Goal: Task Accomplishment & Management: Use online tool/utility

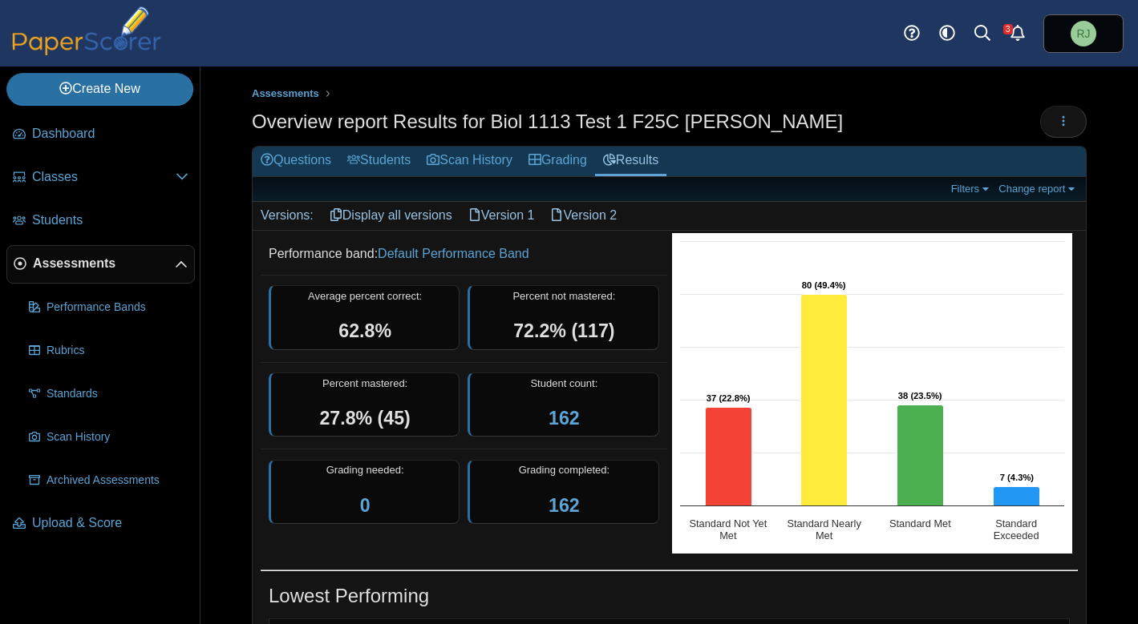
scroll to position [388, 0]
click at [79, 131] on span "Dashboard" at bounding box center [110, 134] width 156 height 18
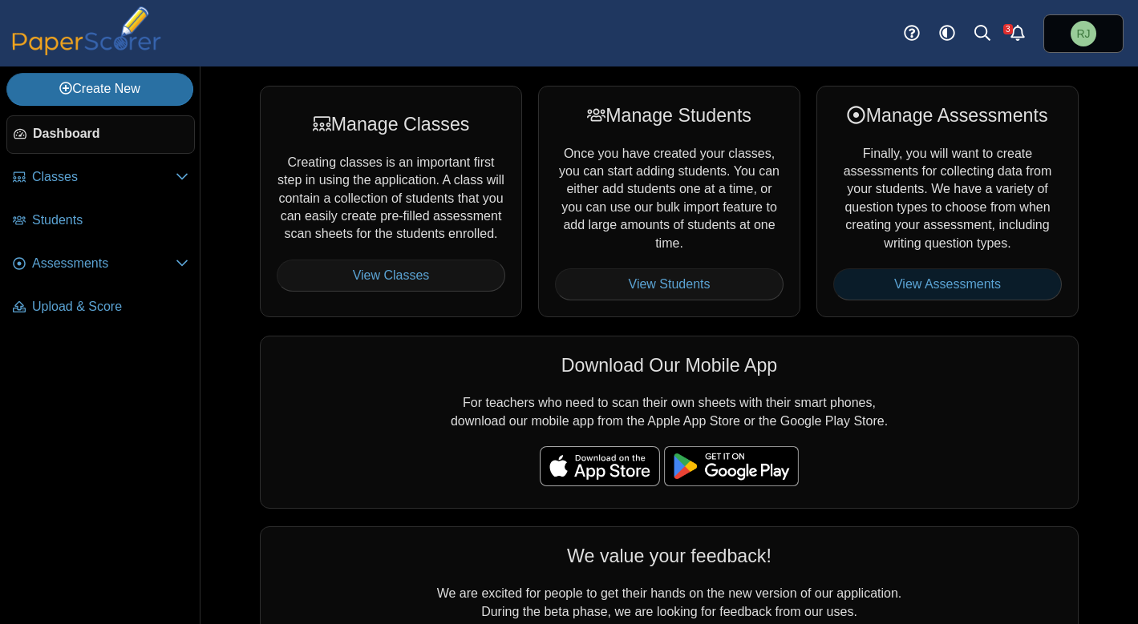
click at [948, 279] on link "View Assessments" at bounding box center [947, 285] width 228 height 32
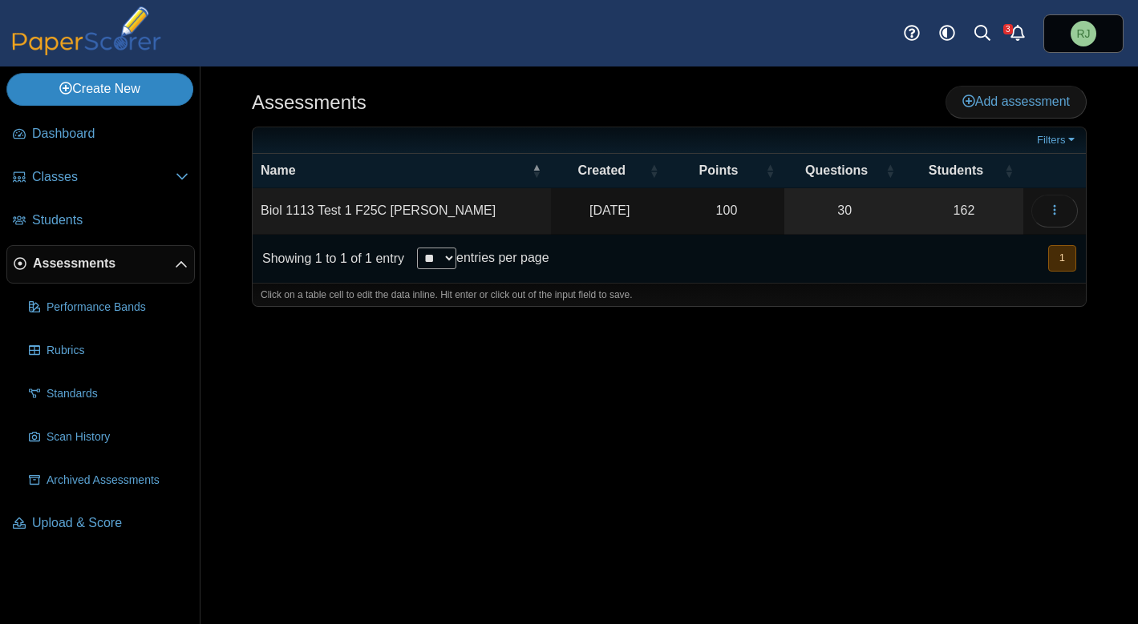
click at [67, 87] on icon at bounding box center [65, 88] width 13 height 13
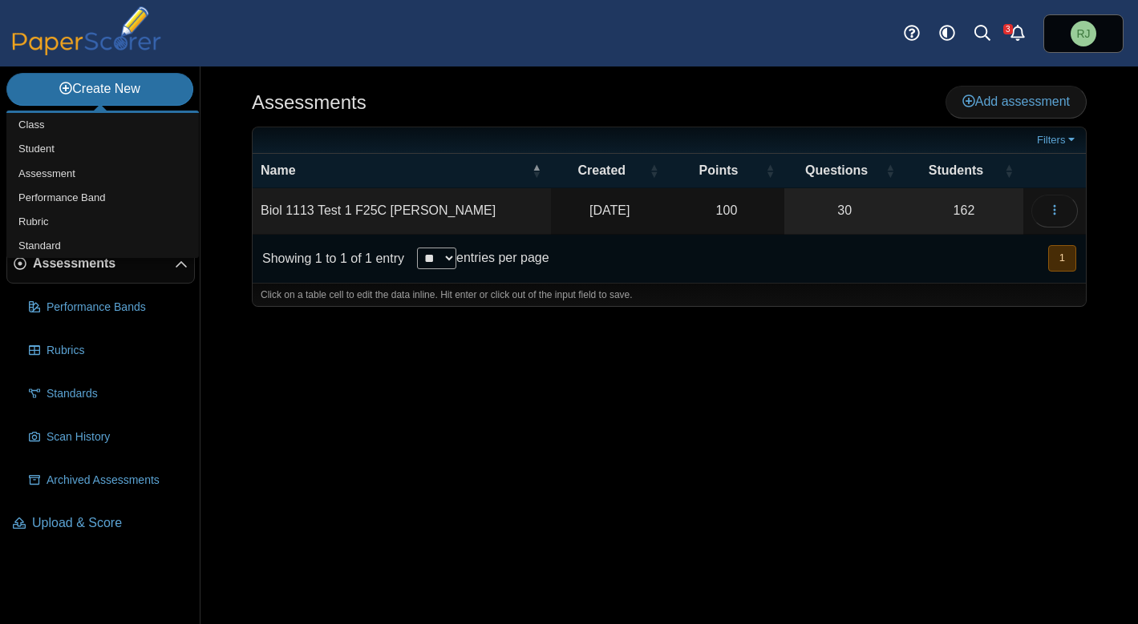
click at [444, 42] on div "Dashboard Classes Archived classes Students Assessments" at bounding box center [569, 33] width 1138 height 67
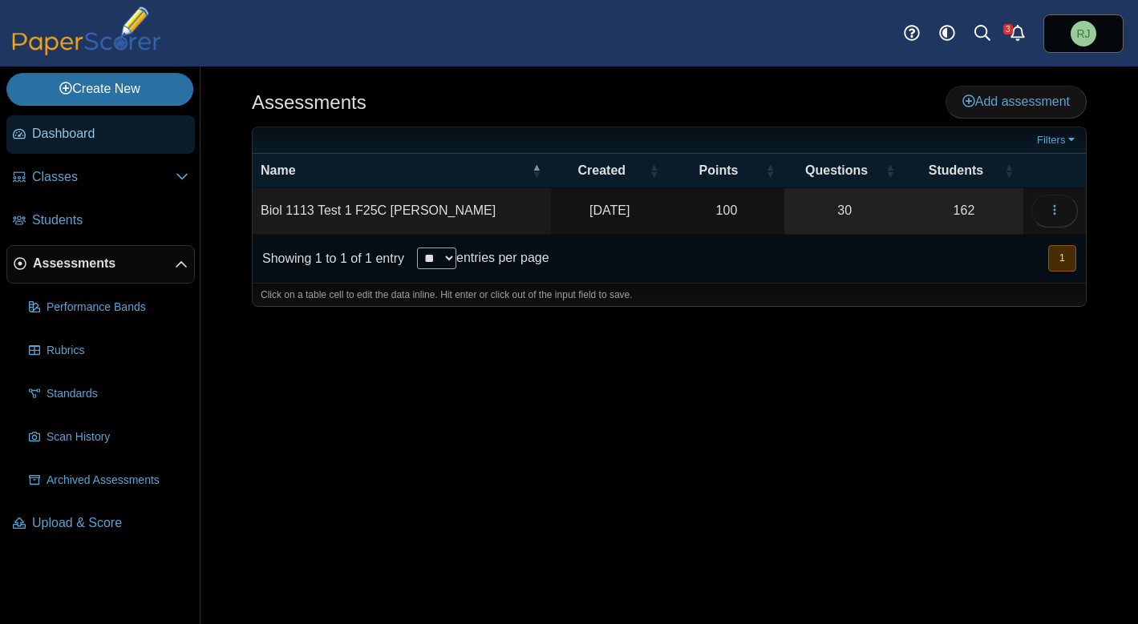
click at [48, 138] on span "Dashboard" at bounding box center [110, 134] width 156 height 18
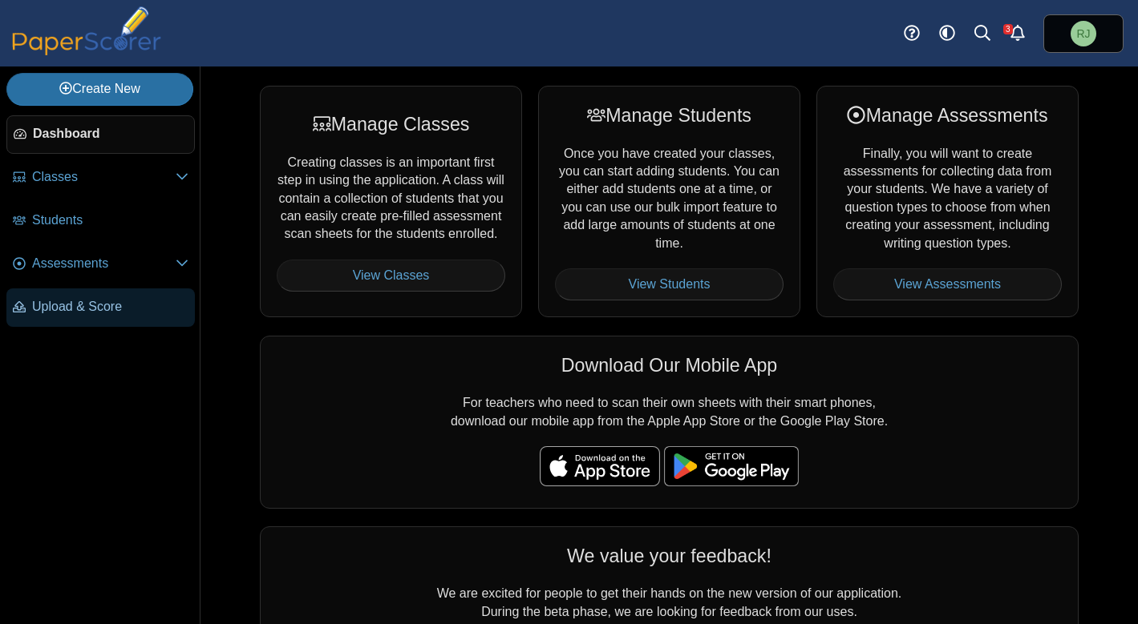
click at [94, 305] on span "Upload & Score" at bounding box center [110, 307] width 156 height 18
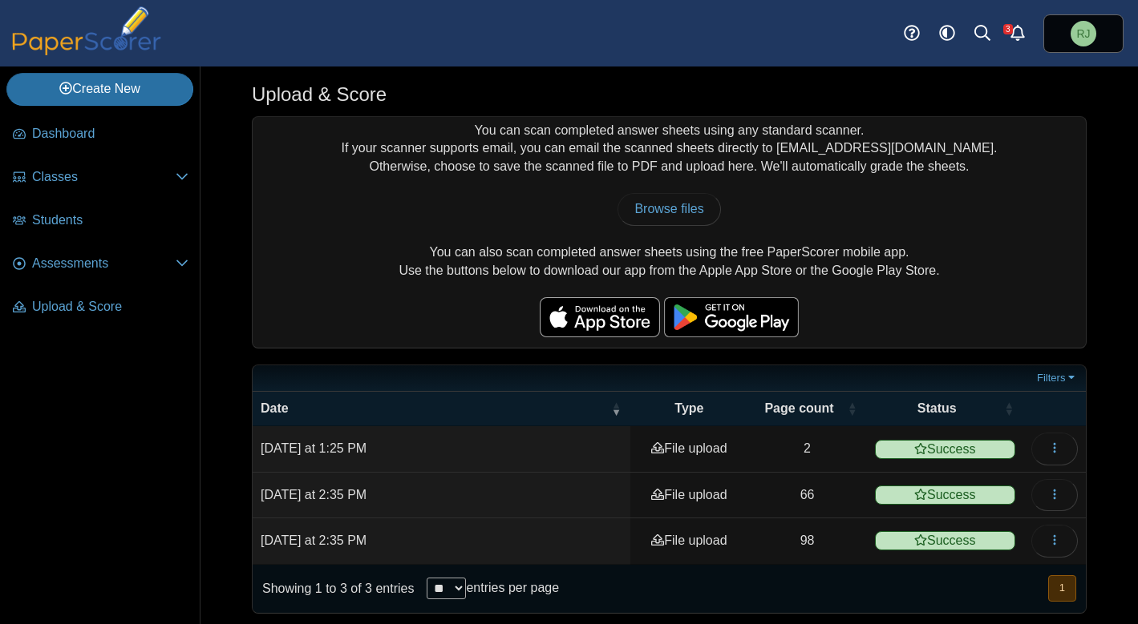
scroll to position [8, 0]
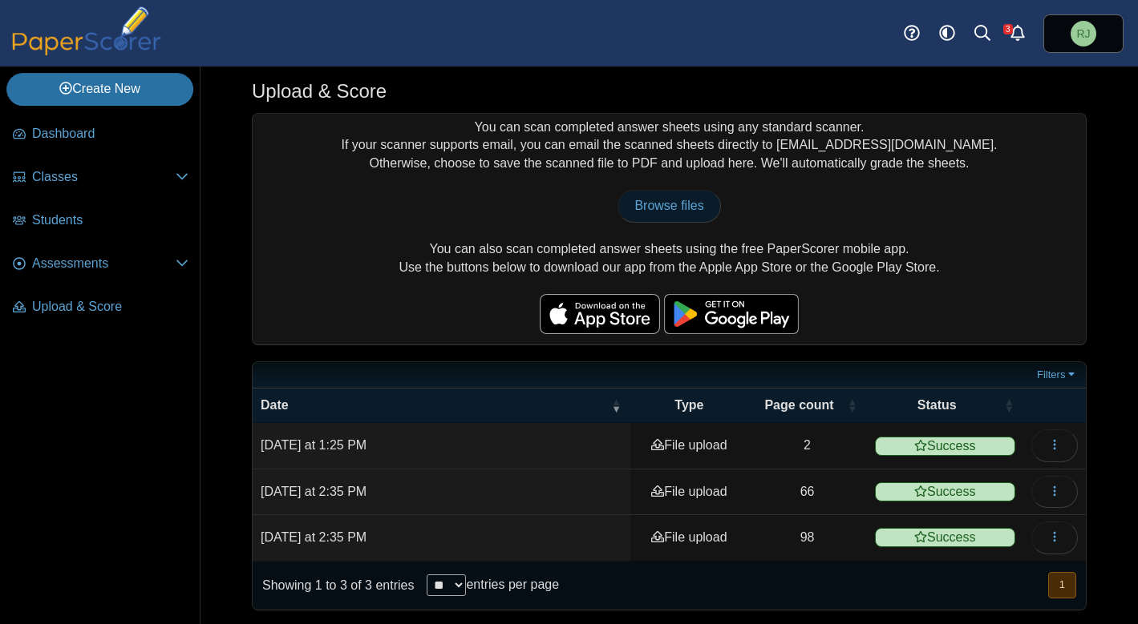
click at [661, 204] on span "Browse files" at bounding box center [668, 206] width 69 height 14
type input "**********"
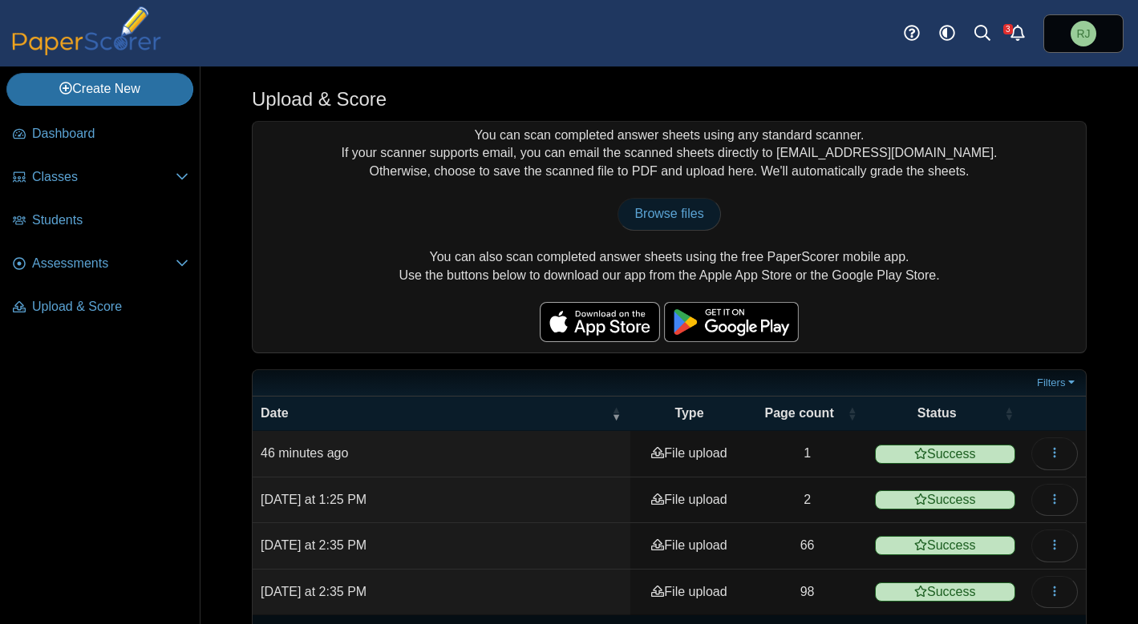
click at [661, 215] on span "Browse files" at bounding box center [668, 214] width 69 height 14
type input "**********"
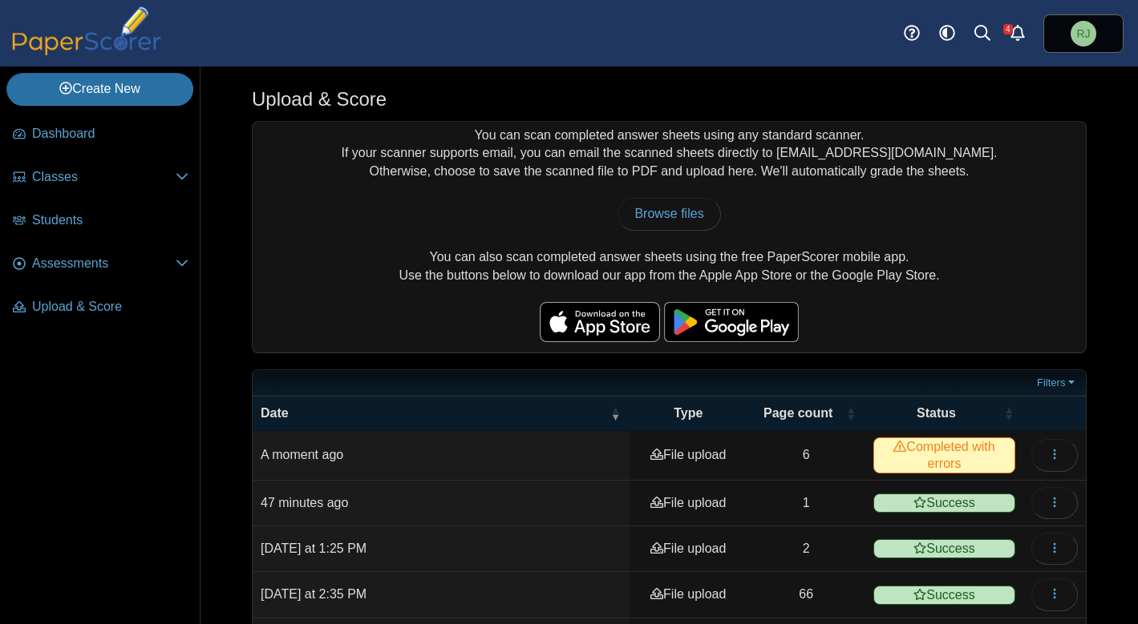
click at [933, 442] on span "Completed with errors" at bounding box center [944, 455] width 142 height 35
click at [883, 452] on span "Completed with errors" at bounding box center [944, 455] width 142 height 35
click at [795, 452] on td "6" at bounding box center [805, 455] width 119 height 49
click at [650, 453] on use at bounding box center [656, 454] width 13 height 11
click at [969, 451] on span "Completed with errors" at bounding box center [944, 455] width 142 height 35
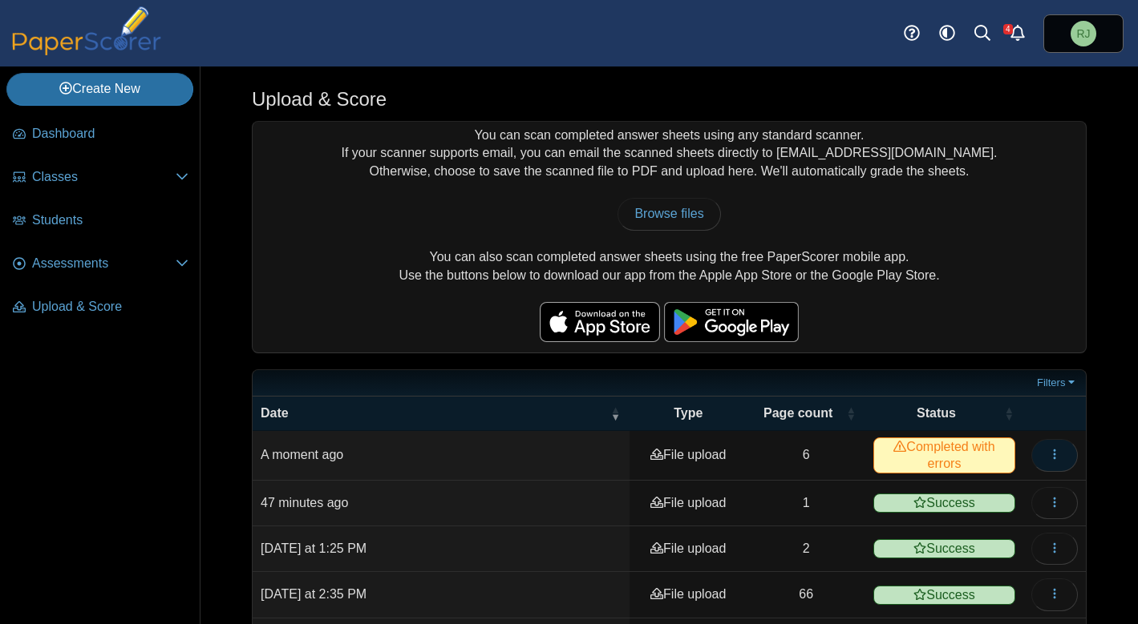
click at [1048, 452] on icon "button" at bounding box center [1054, 454] width 13 height 13
click at [964, 491] on link "View scanned pages" at bounding box center [969, 491] width 192 height 24
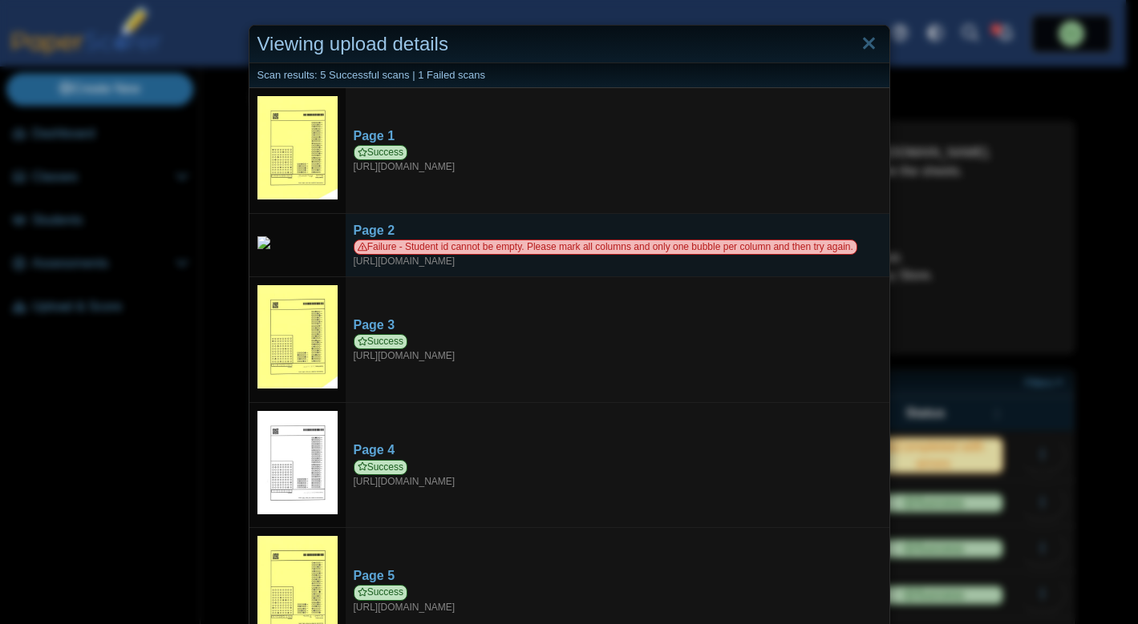
click at [277, 242] on img at bounding box center [297, 242] width 80 height 13
click at [259, 243] on img at bounding box center [297, 242] width 80 height 13
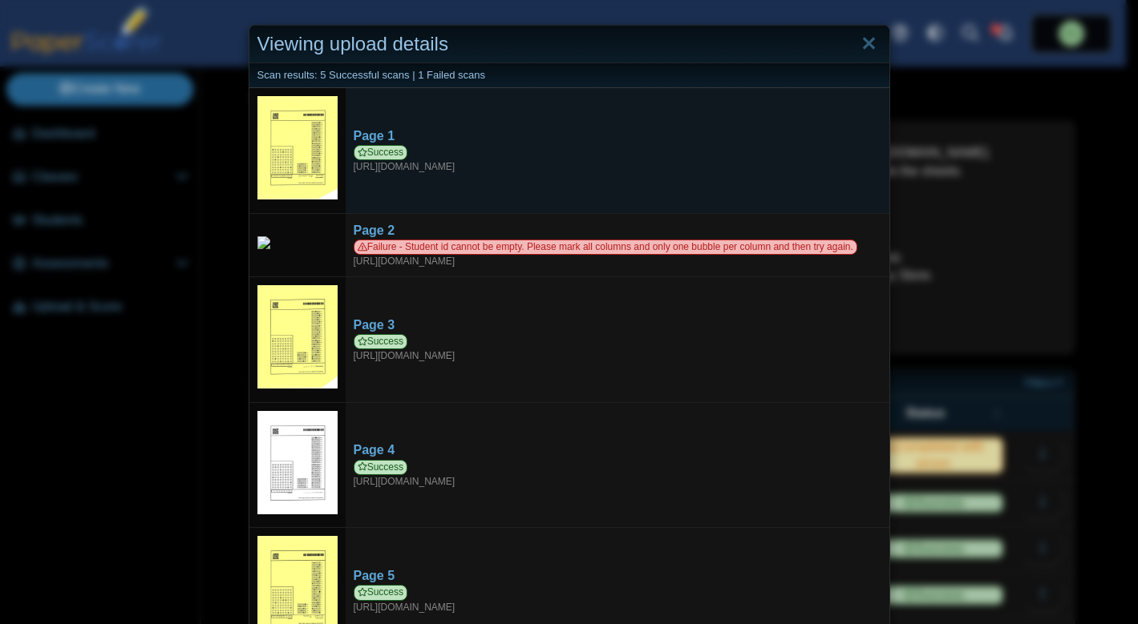
click at [302, 138] on img at bounding box center [297, 147] width 80 height 103
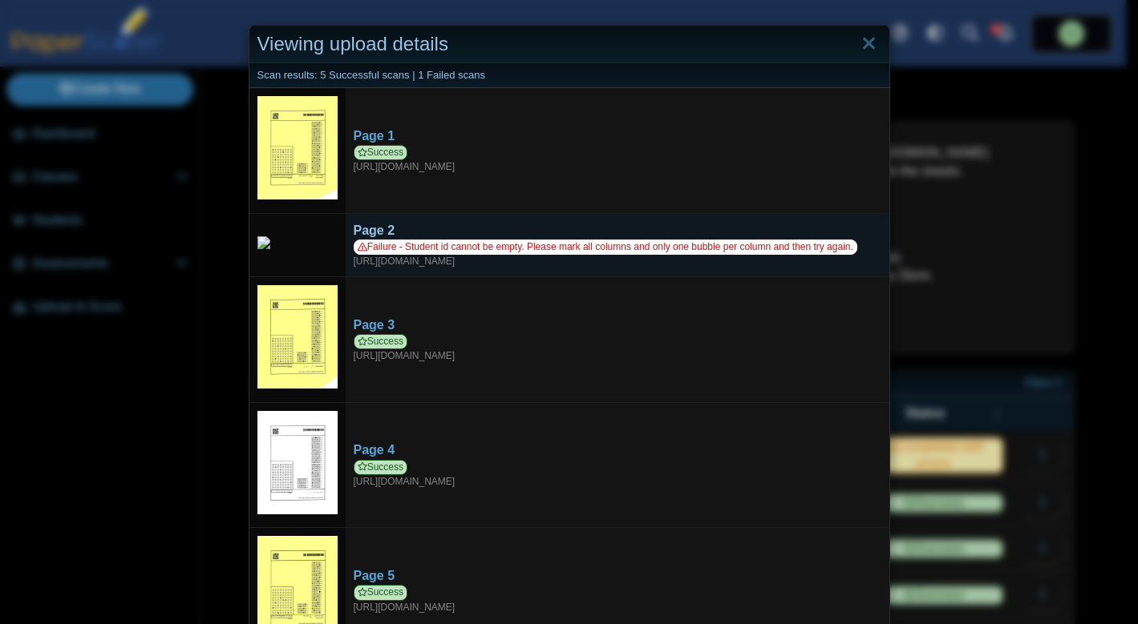
click at [480, 245] on span "Failure - Student id cannot be empty. Please mark all columns and only one bubb…" at bounding box center [606, 247] width 504 height 15
click at [370, 222] on div "Page 2" at bounding box center [617, 231] width 527 height 18
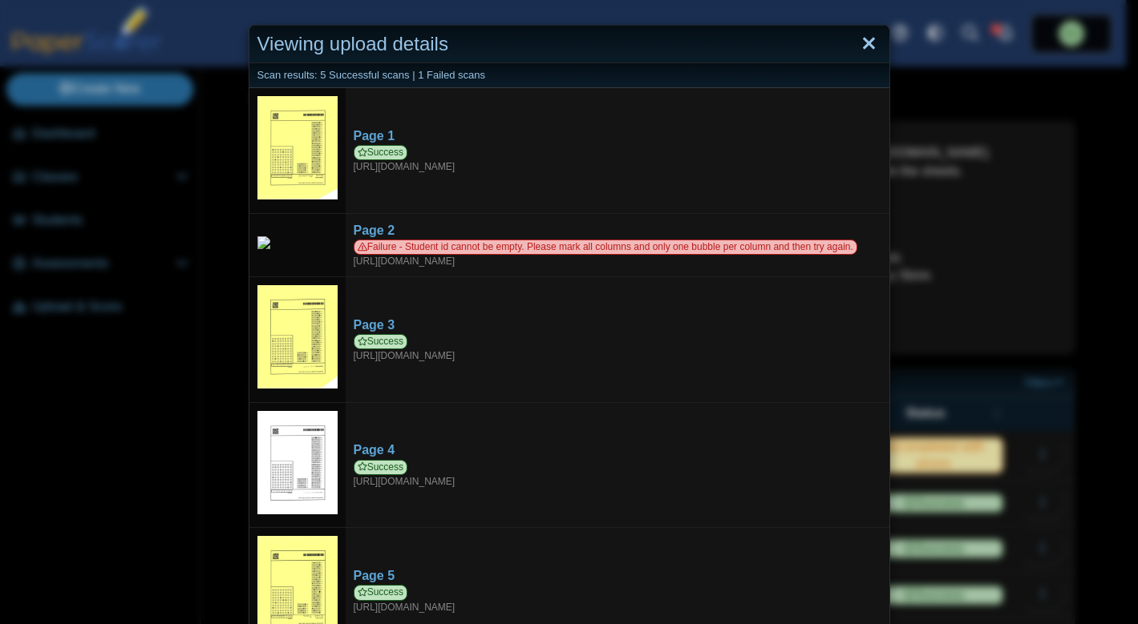
click at [863, 42] on link "Close" at bounding box center [868, 43] width 25 height 27
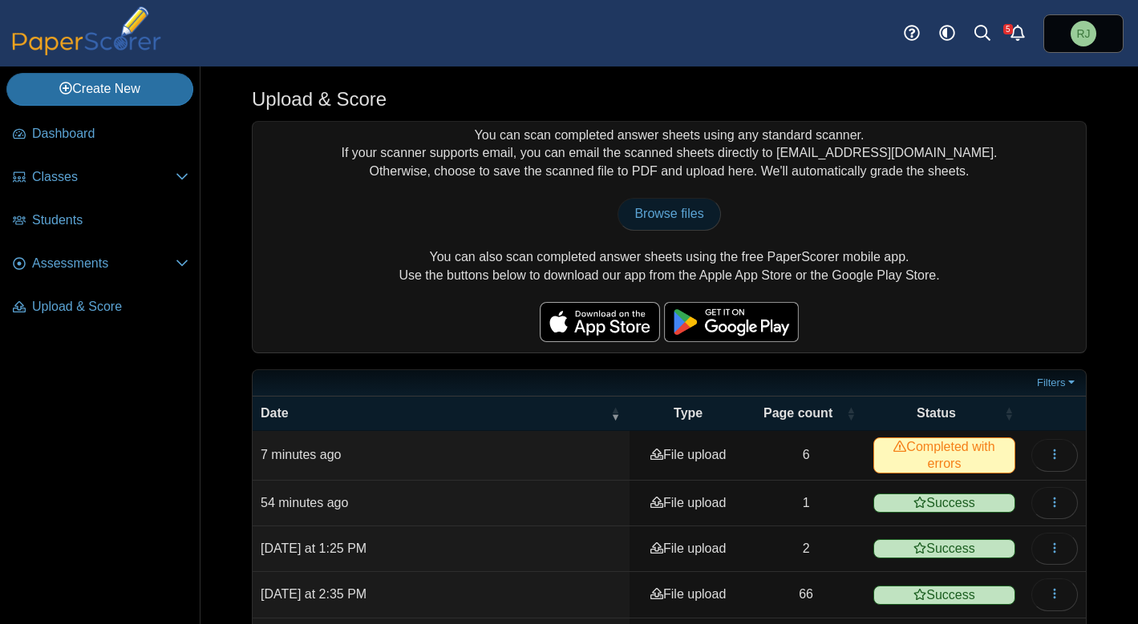
click at [677, 216] on span "Browse files" at bounding box center [668, 214] width 69 height 14
type input "**********"
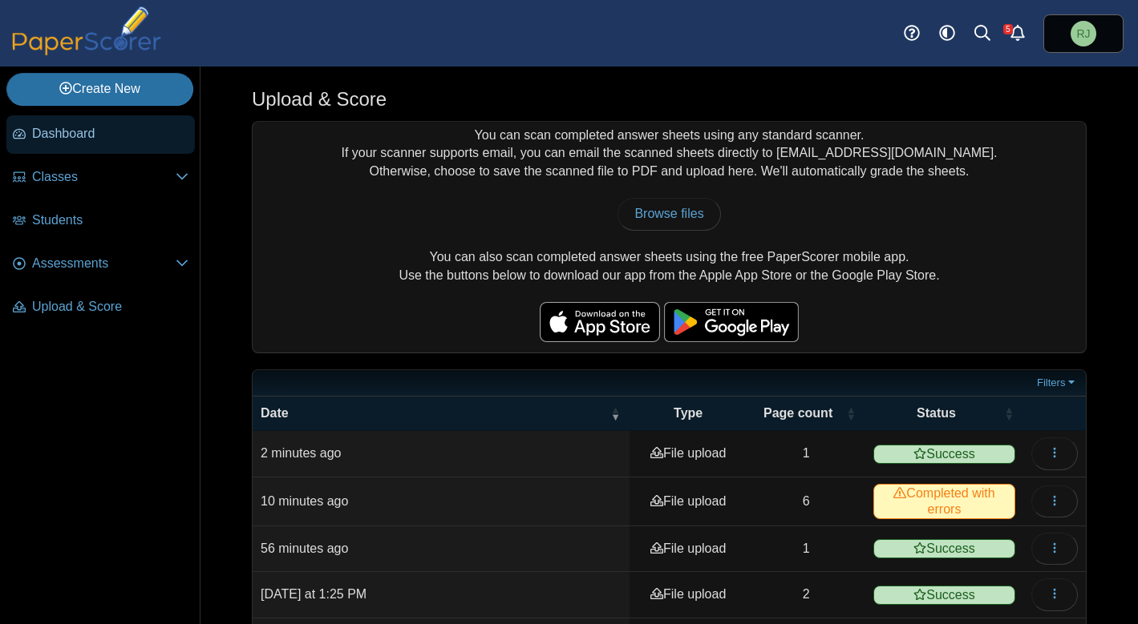
click at [74, 136] on span "Dashboard" at bounding box center [110, 134] width 156 height 18
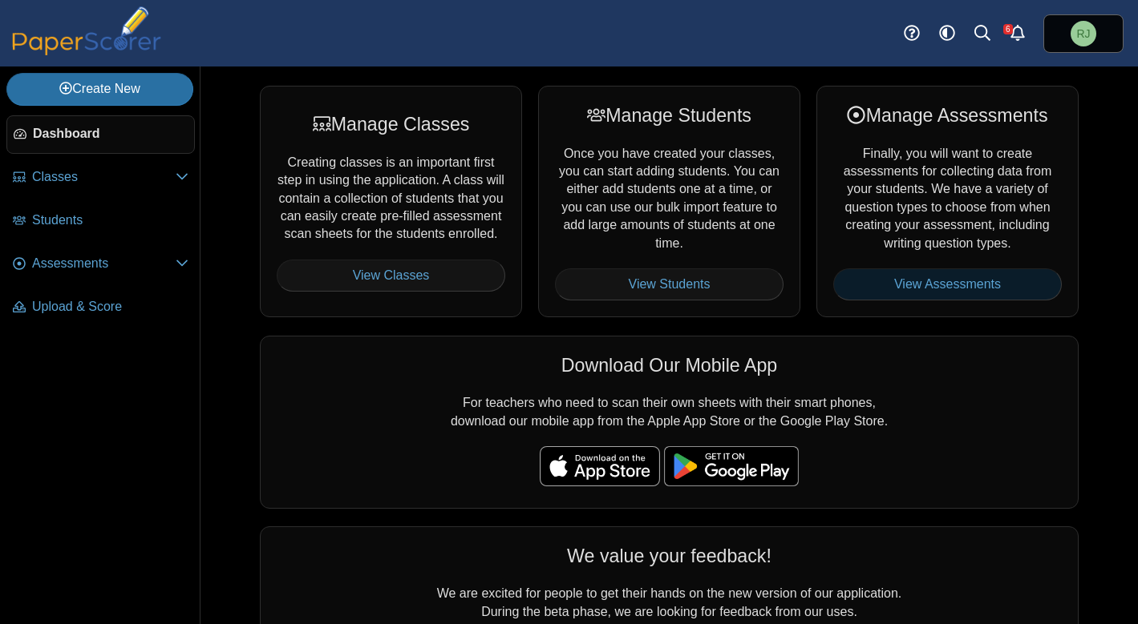
click at [944, 283] on link "View Assessments" at bounding box center [947, 285] width 228 height 32
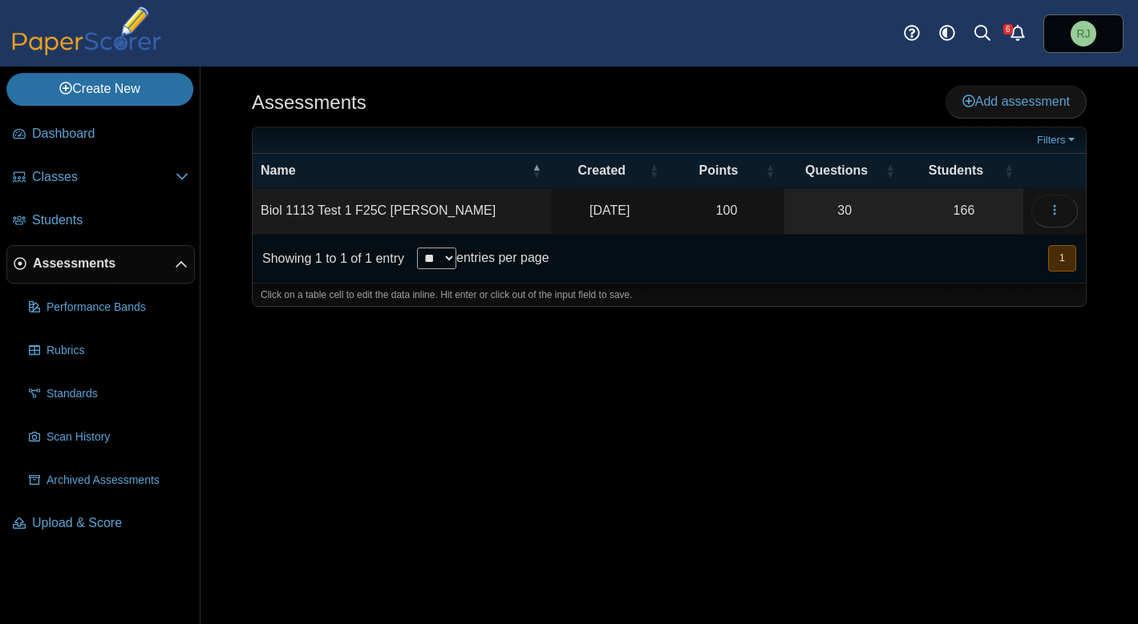
click at [379, 210] on td "Biol 1113 Test 1 F25C Jones" at bounding box center [402, 211] width 298 height 46
click at [1056, 204] on icon "button" at bounding box center [1054, 210] width 13 height 13
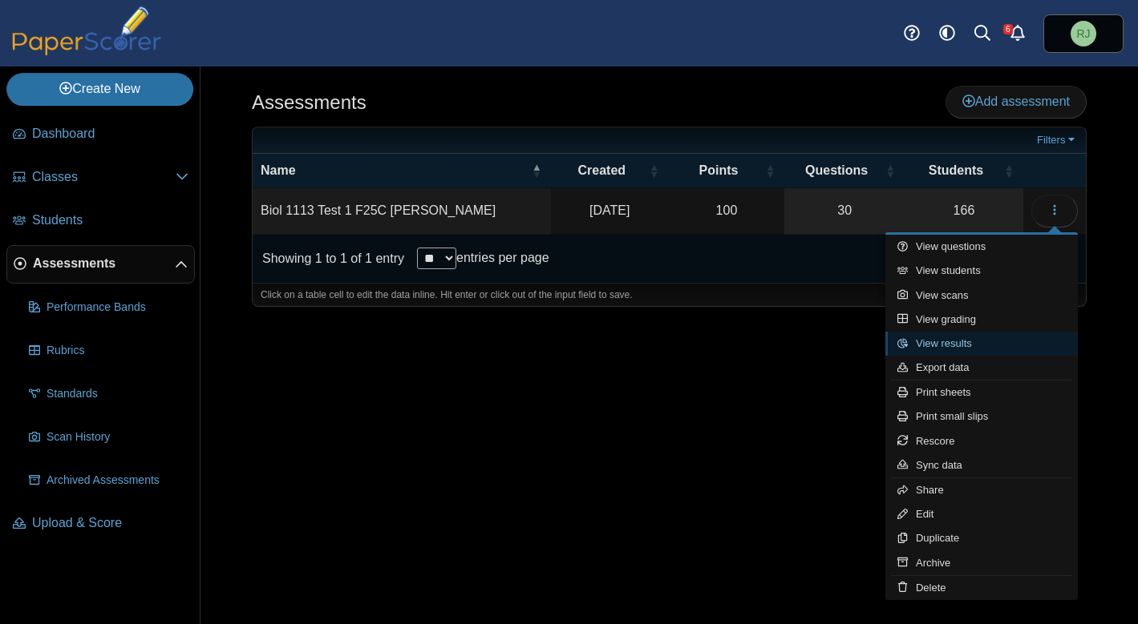
click at [954, 346] on link "View results" at bounding box center [981, 344] width 192 height 24
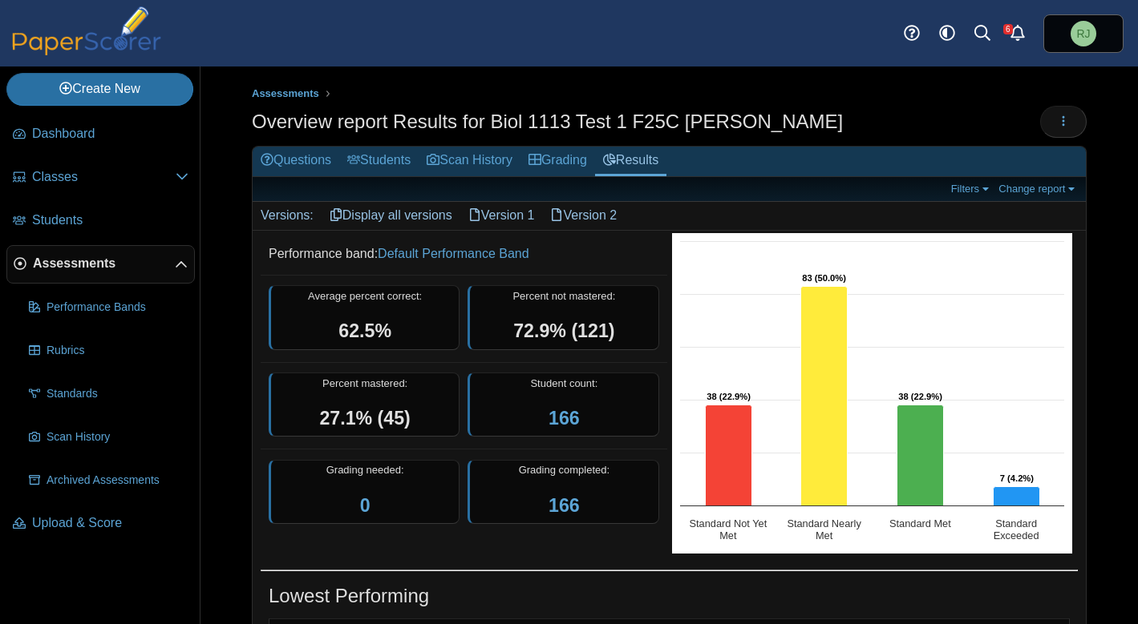
click at [514, 211] on link "Version 1" at bounding box center [501, 215] width 83 height 27
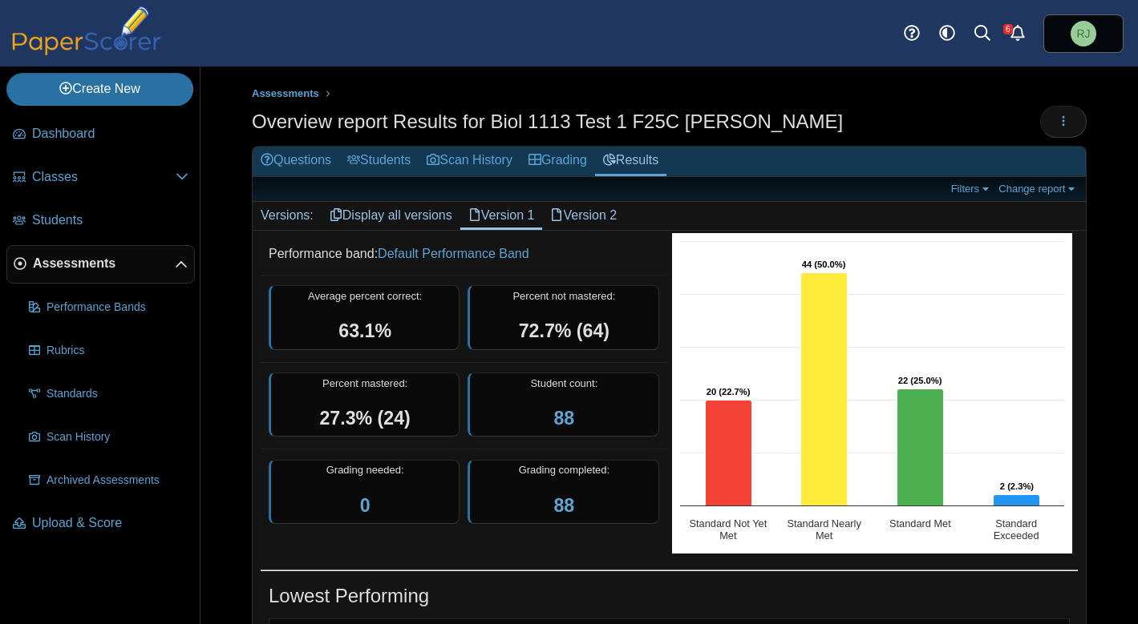
click at [398, 210] on link "Display all versions" at bounding box center [390, 215] width 139 height 27
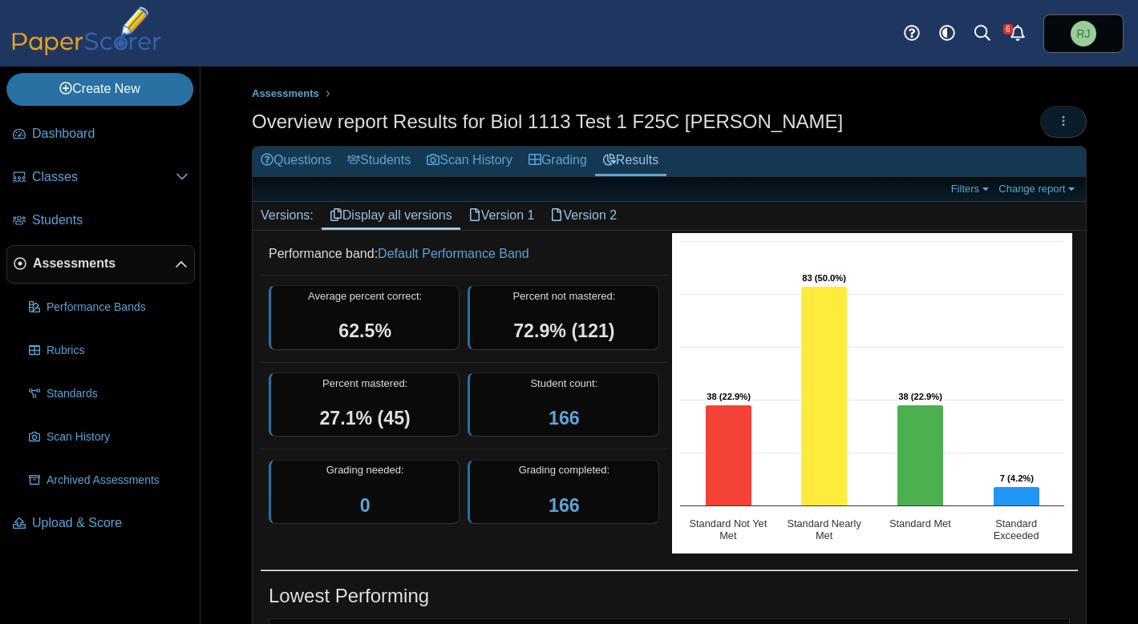
click at [1057, 120] on icon "button" at bounding box center [1063, 121] width 13 height 13
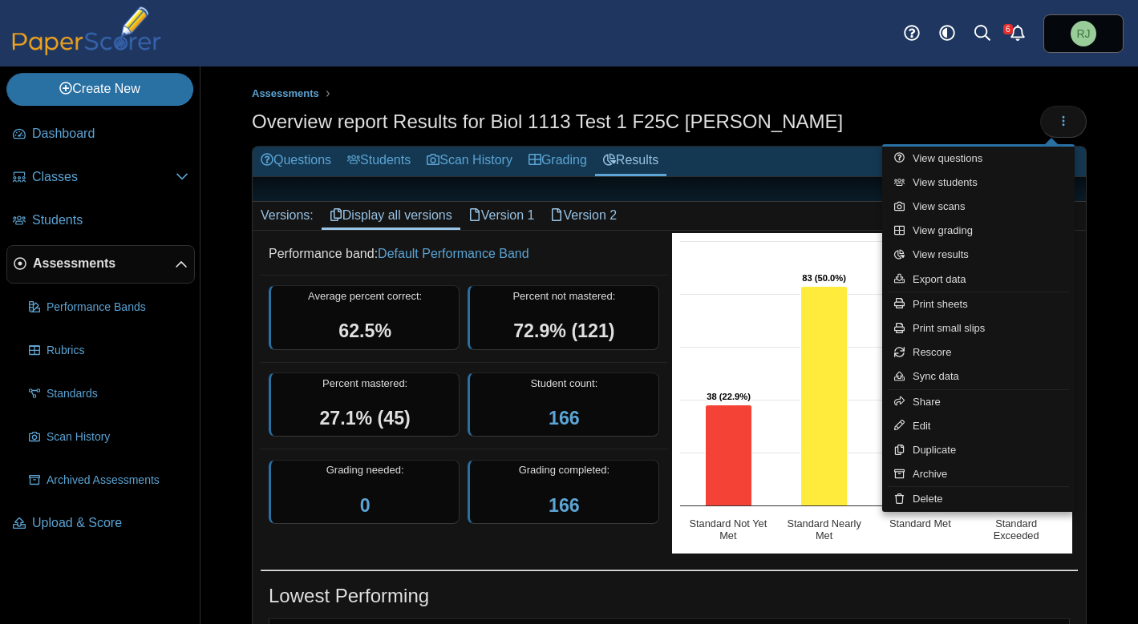
click at [839, 108] on div "Overview report Results for Biol 1113 Test 1 F25C [PERSON_NAME]" at bounding box center [669, 124] width 834 height 36
